Goal: Browse casually: Explore the website without a specific task or goal

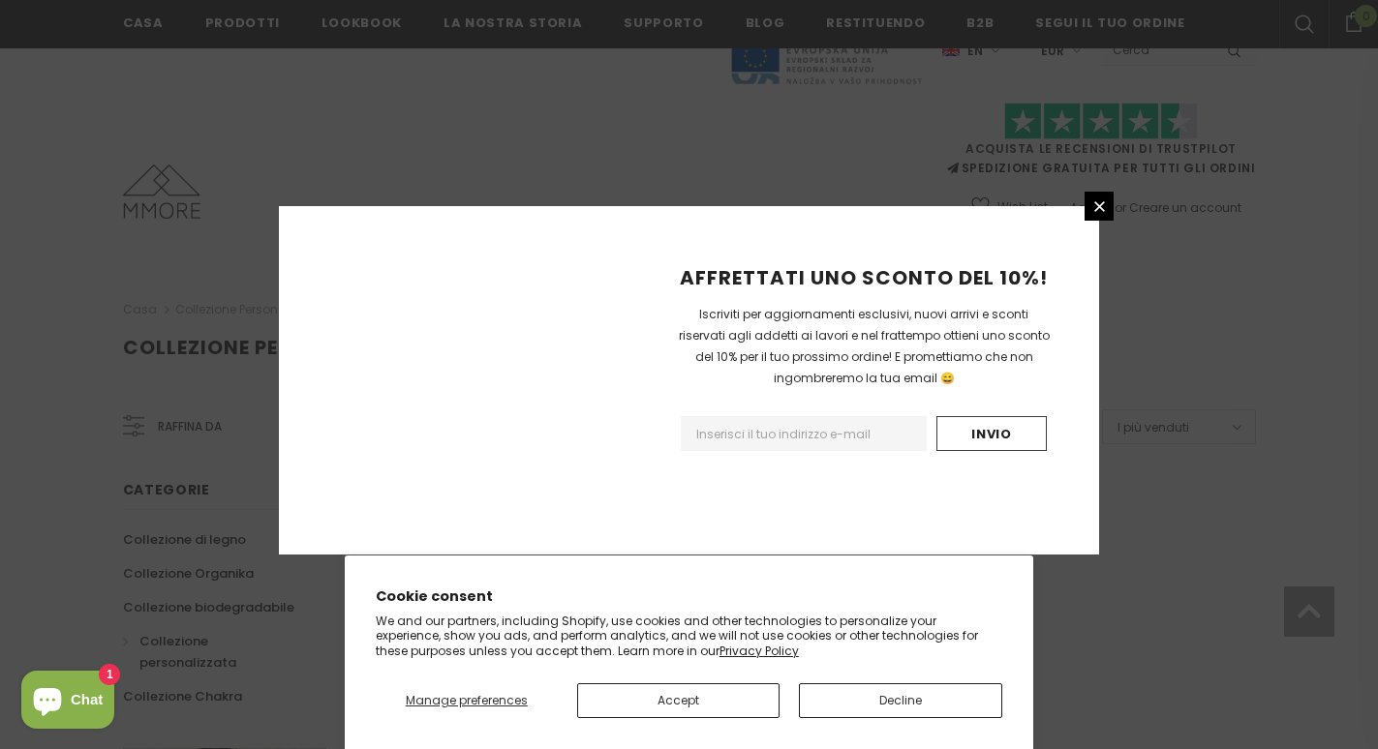
scroll to position [1235, 0]
